Goal: Information Seeking & Learning: Learn about a topic

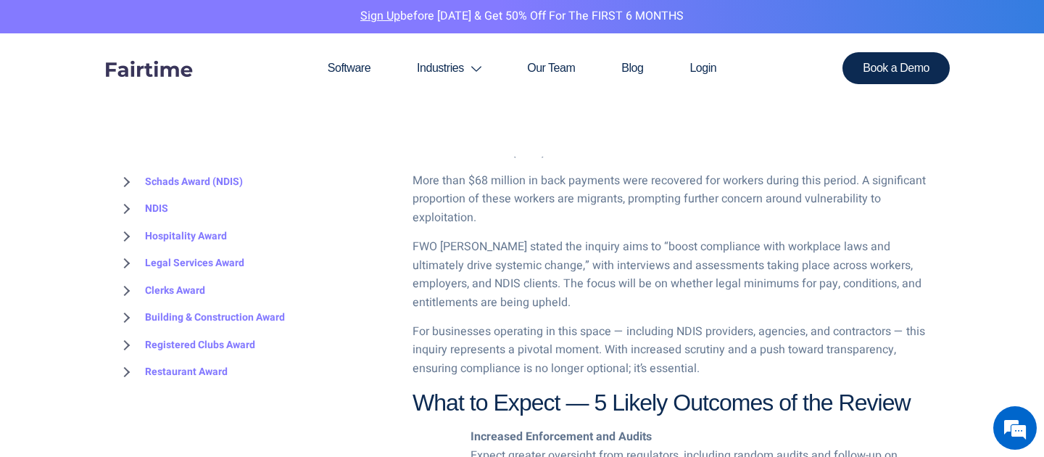
scroll to position [889, 0]
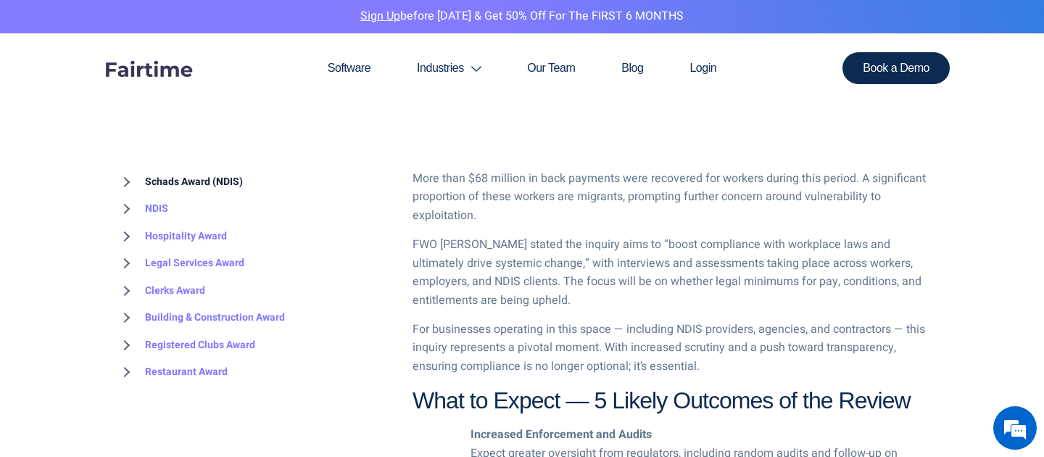
click at [192, 186] on link "Schads Award (NDIS)" at bounding box center [179, 182] width 127 height 28
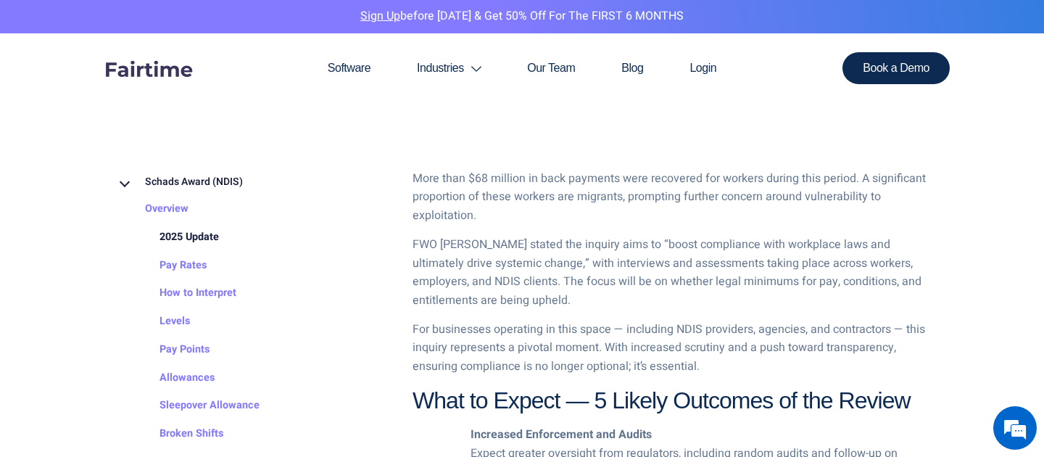
click at [194, 239] on link "2025 Update" at bounding box center [175, 237] width 88 height 28
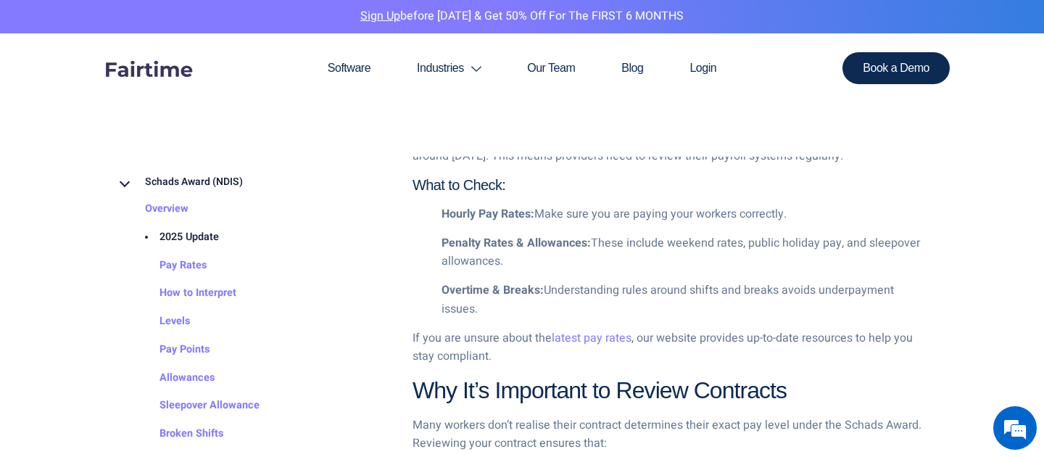
scroll to position [1200, 0]
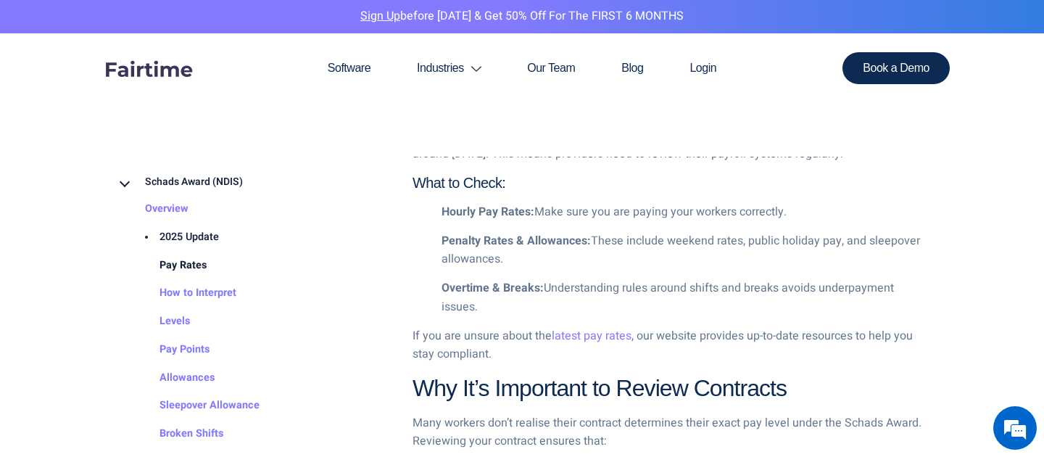
click at [197, 269] on link "Pay Rates" at bounding box center [169, 266] width 76 height 28
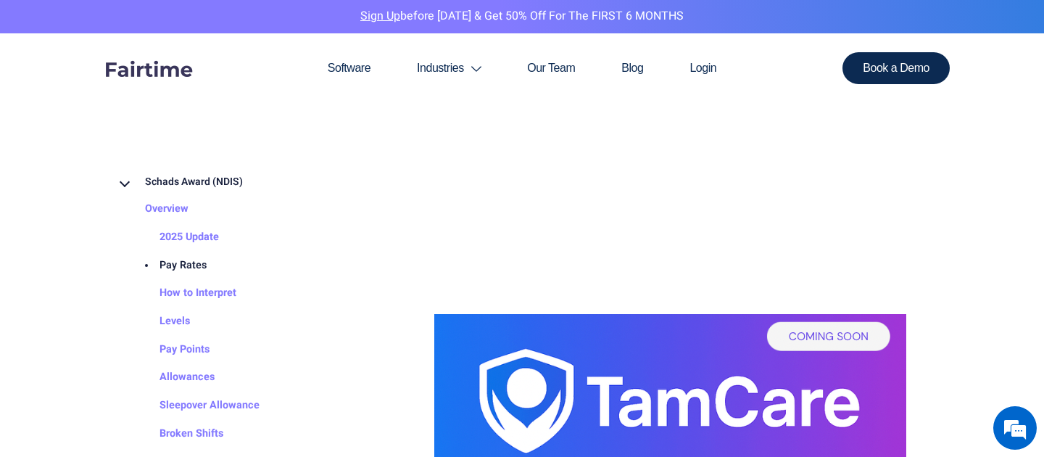
scroll to position [945, 0]
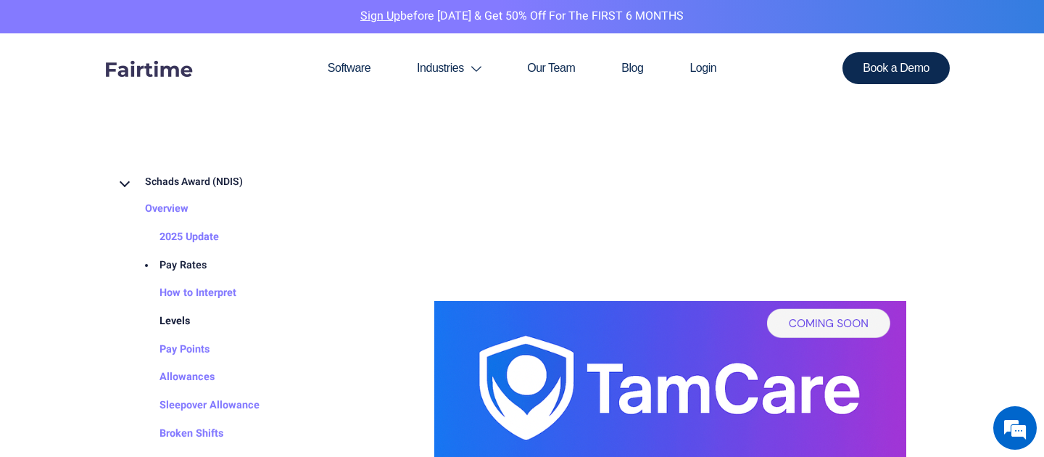
click at [178, 327] on link "Levels" at bounding box center [160, 321] width 59 height 28
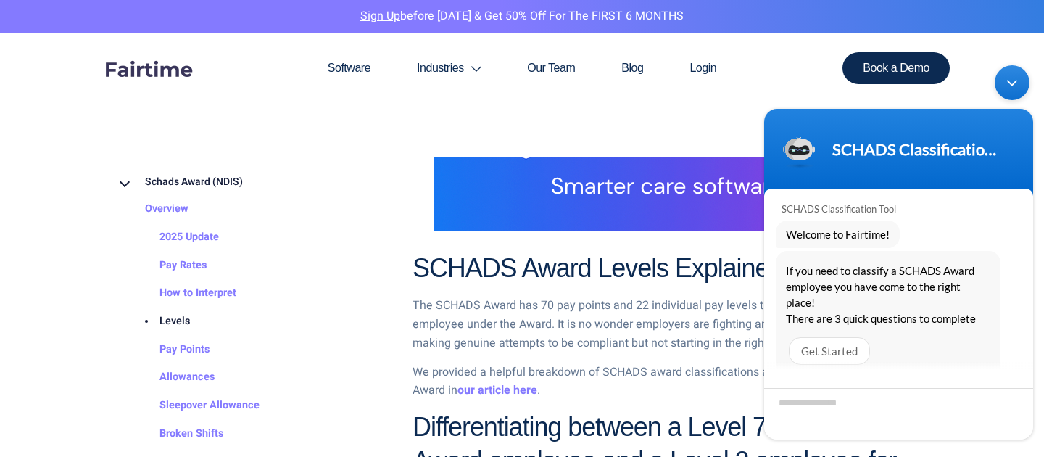
scroll to position [819, 0]
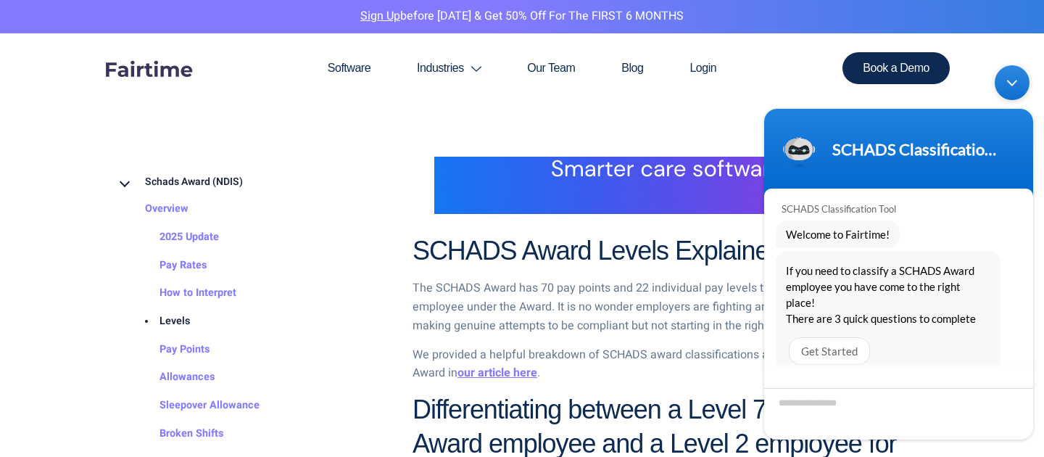
click at [1013, 84] on div "Minimize live chat window" at bounding box center [1012, 82] width 35 height 35
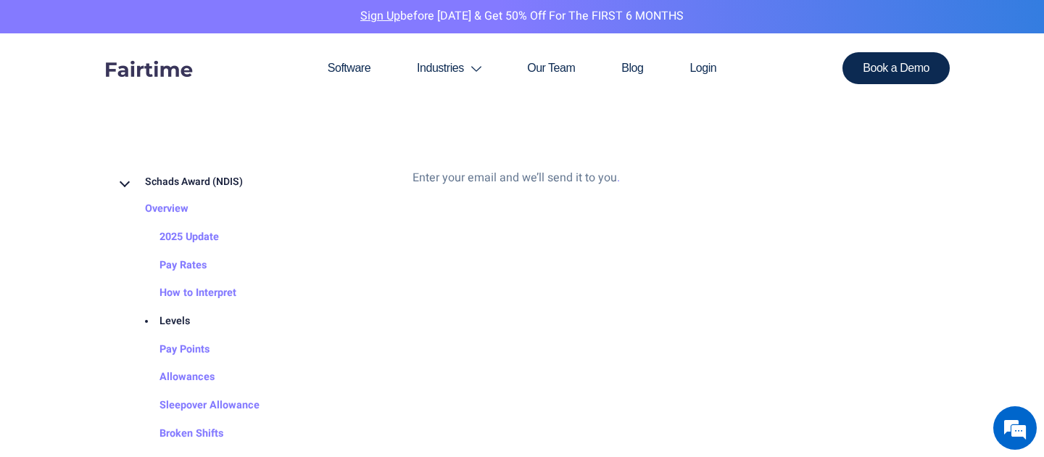
scroll to position [2264, 0]
